Goal: Register for event/course

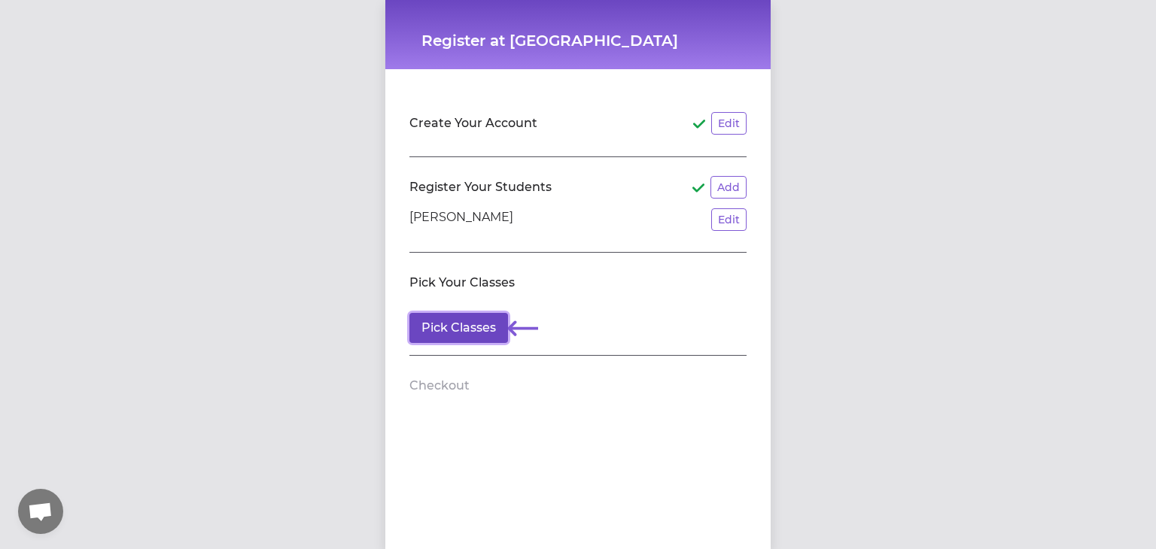
click at [470, 326] on button "Pick Classes" at bounding box center [458, 328] width 99 height 30
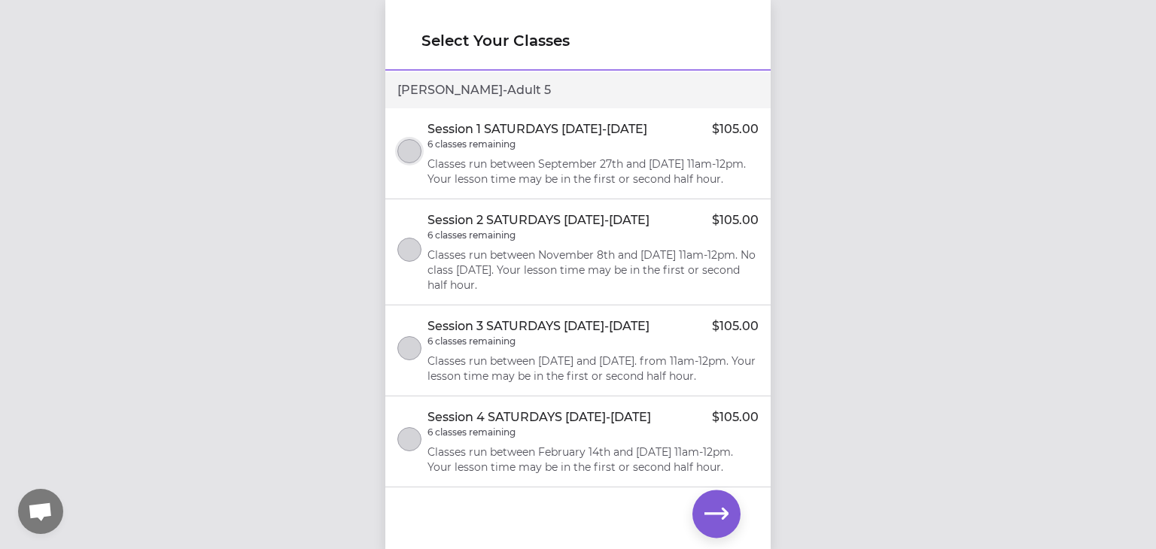
click at [406, 159] on button "select class" at bounding box center [409, 151] width 24 height 24
click at [409, 157] on icon "select class" at bounding box center [409, 152] width 11 height 10
